Goal: Obtain resource: Download file/media

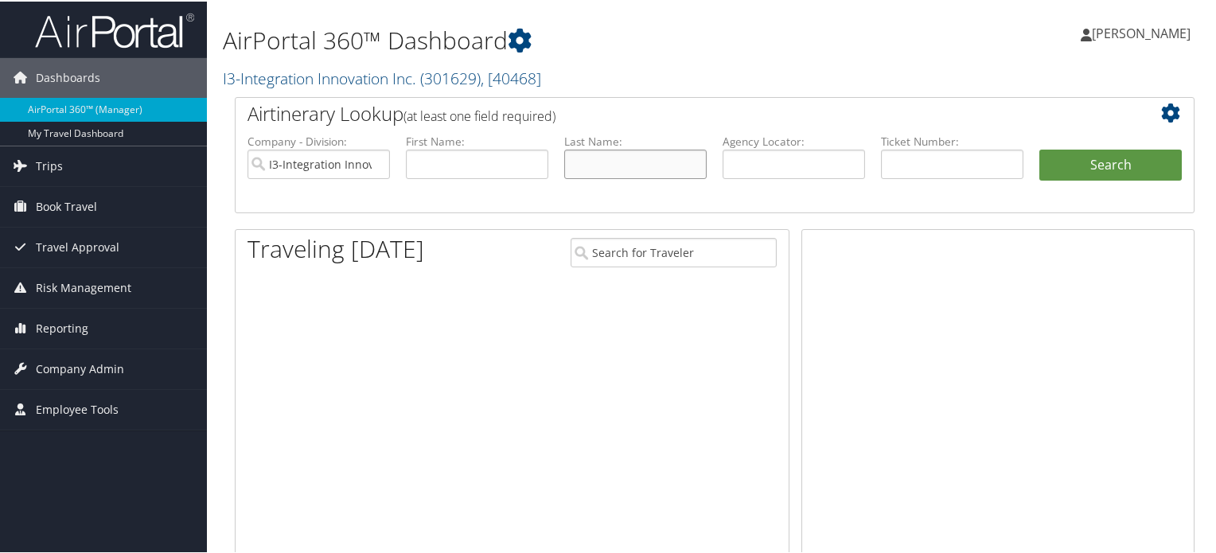
click at [607, 166] on input "text" at bounding box center [635, 162] width 142 height 29
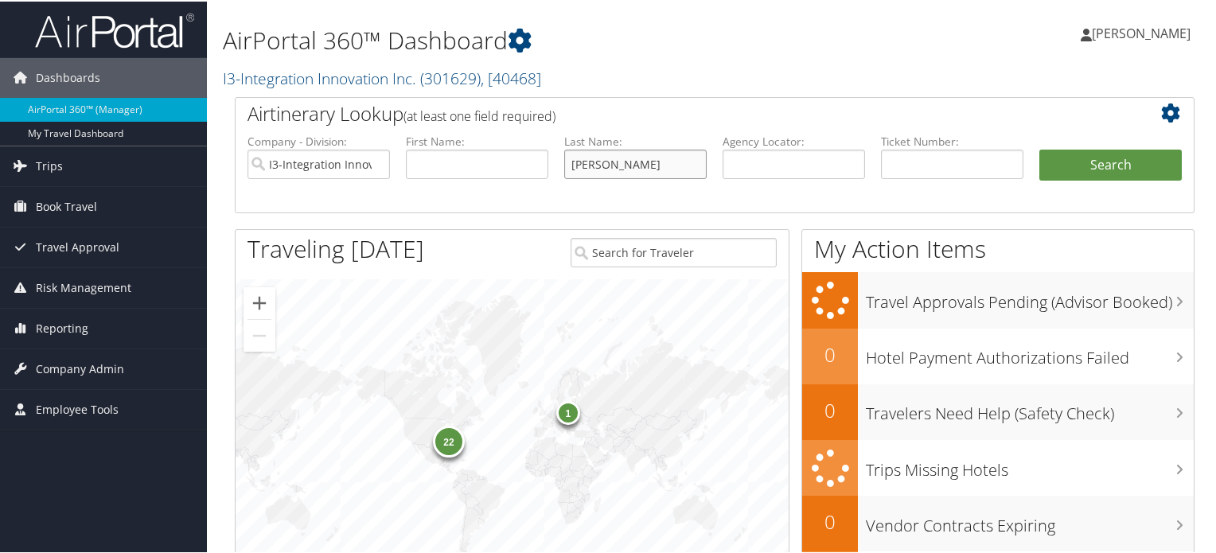
type input "cottle"
click at [1040, 148] on button "Search" at bounding box center [1111, 164] width 142 height 32
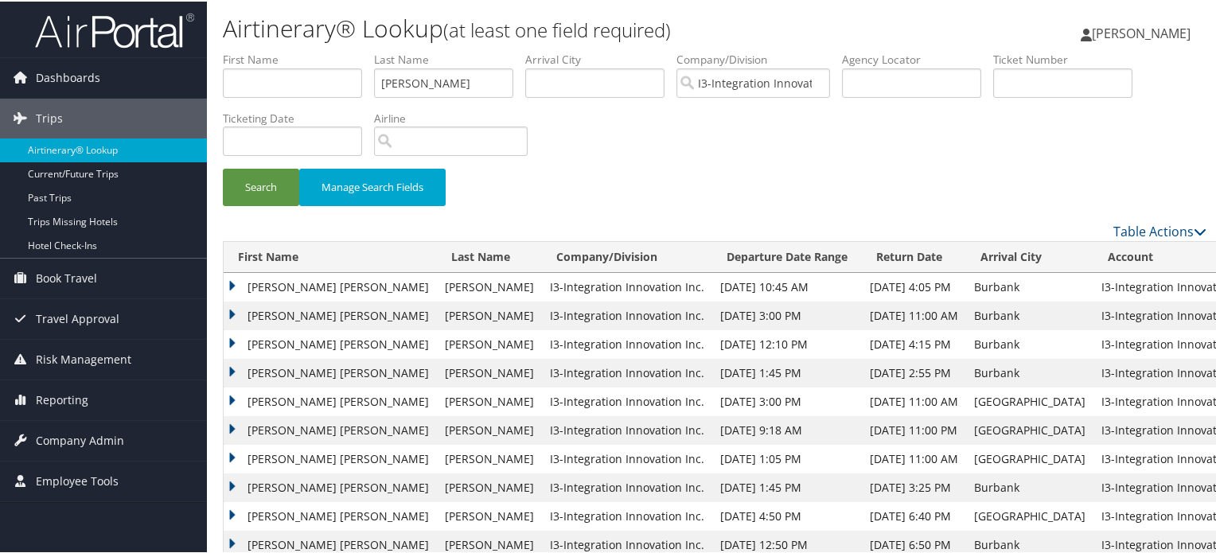
click at [274, 293] on td "[PERSON_NAME] [PERSON_NAME]" at bounding box center [330, 285] width 213 height 29
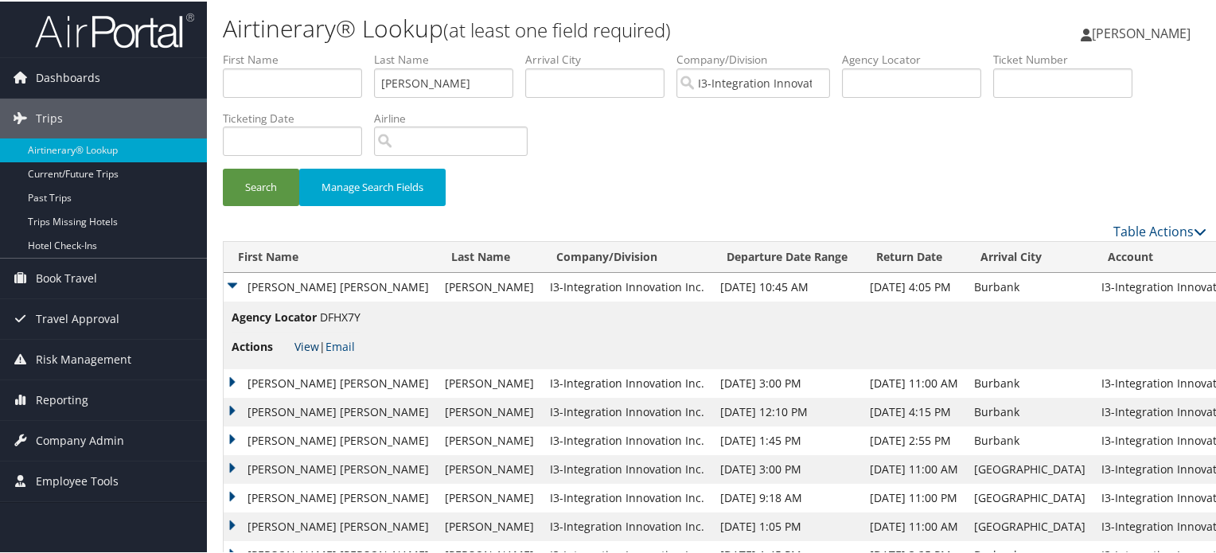
click at [306, 344] on link "View" at bounding box center [307, 344] width 25 height 15
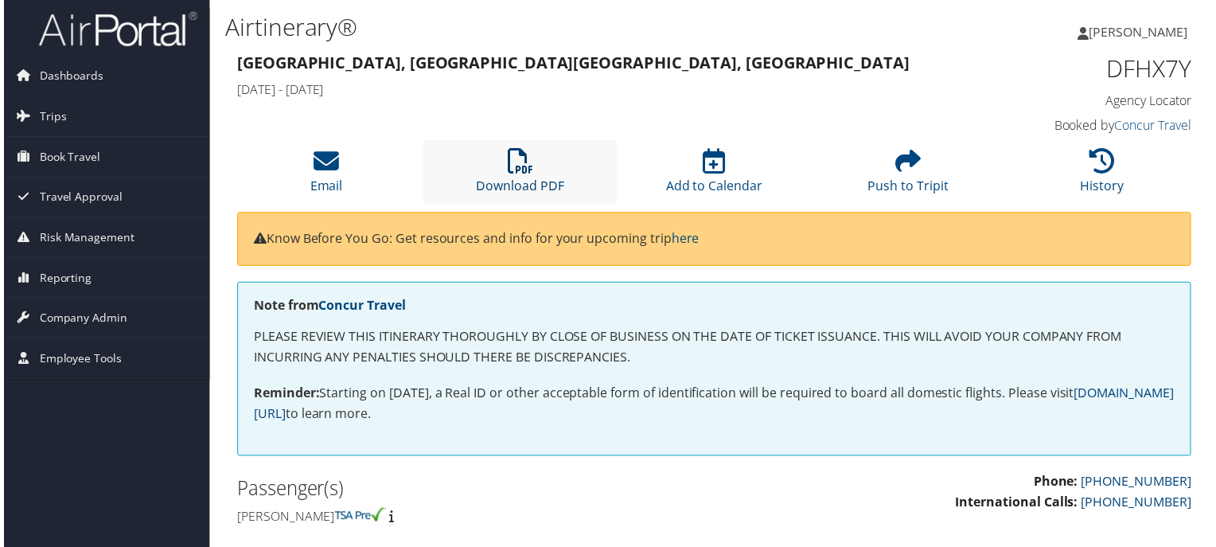
click at [551, 184] on link "Download PDF" at bounding box center [519, 177] width 88 height 38
